Goal: Task Accomplishment & Management: Complete application form

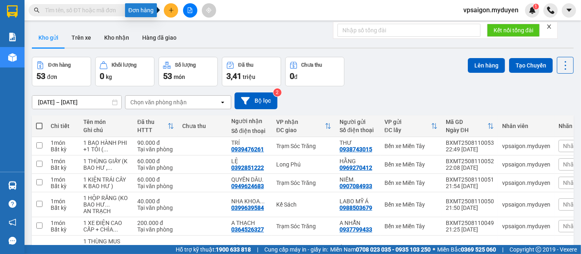
click at [167, 11] on button at bounding box center [171, 10] width 14 height 14
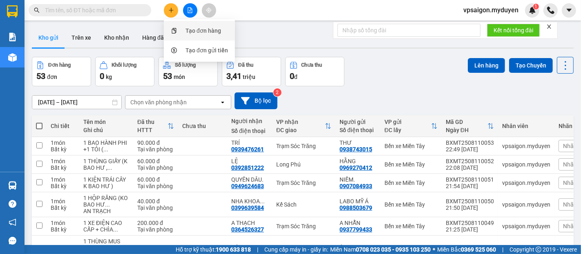
click at [217, 33] on div "Tạo đơn hàng" at bounding box center [203, 30] width 36 height 9
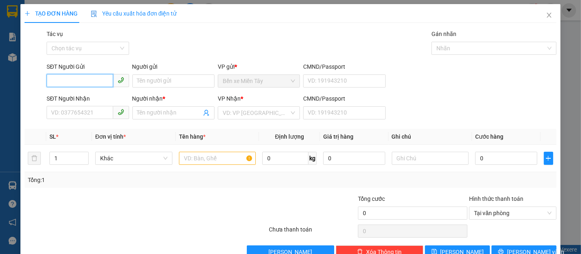
click at [88, 82] on input "SĐT Người Gửi" at bounding box center [80, 80] width 66 height 13
drag, startPoint x: 85, startPoint y: 107, endPoint x: 86, endPoint y: 101, distance: 5.8
click at [86, 102] on div "0916913949 - LÂM 0938424949 - TRANG" at bounding box center [86, 104] width 81 height 26
drag, startPoint x: 81, startPoint y: 87, endPoint x: 79, endPoint y: 91, distance: 4.2
click at [80, 89] on body "Kết quả tìm kiếm ( 0 ) Bộ lọc No Data vpsaigon.myduyen 1 Báo cáo BC doanh số th…" at bounding box center [290, 127] width 581 height 254
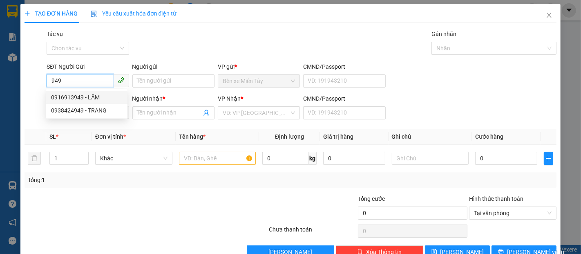
click at [76, 96] on div "0916913949 - LÂM" at bounding box center [86, 97] width 71 height 9
type input "0916913949"
type input "LÂM"
type input "0815085714"
type input "KIỆT"
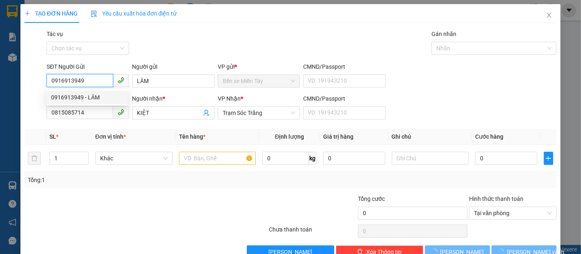
type input "90.000"
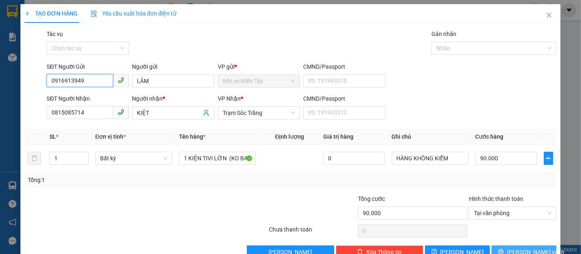
type input "0916913949"
click at [533, 248] on span "[PERSON_NAME] và In" at bounding box center [535, 251] width 57 height 9
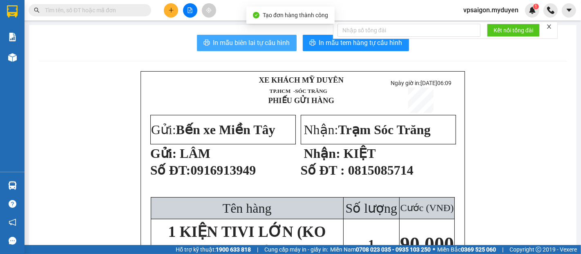
click at [253, 41] on span "In mẫu biên lai tự cấu hình" at bounding box center [251, 43] width 77 height 10
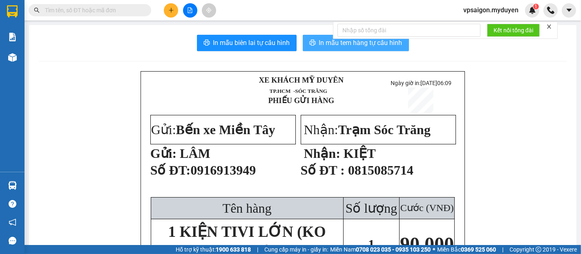
click at [351, 42] on span "In mẫu tem hàng tự cấu hình" at bounding box center [360, 43] width 83 height 10
